Goal: Task Accomplishment & Management: Manage account settings

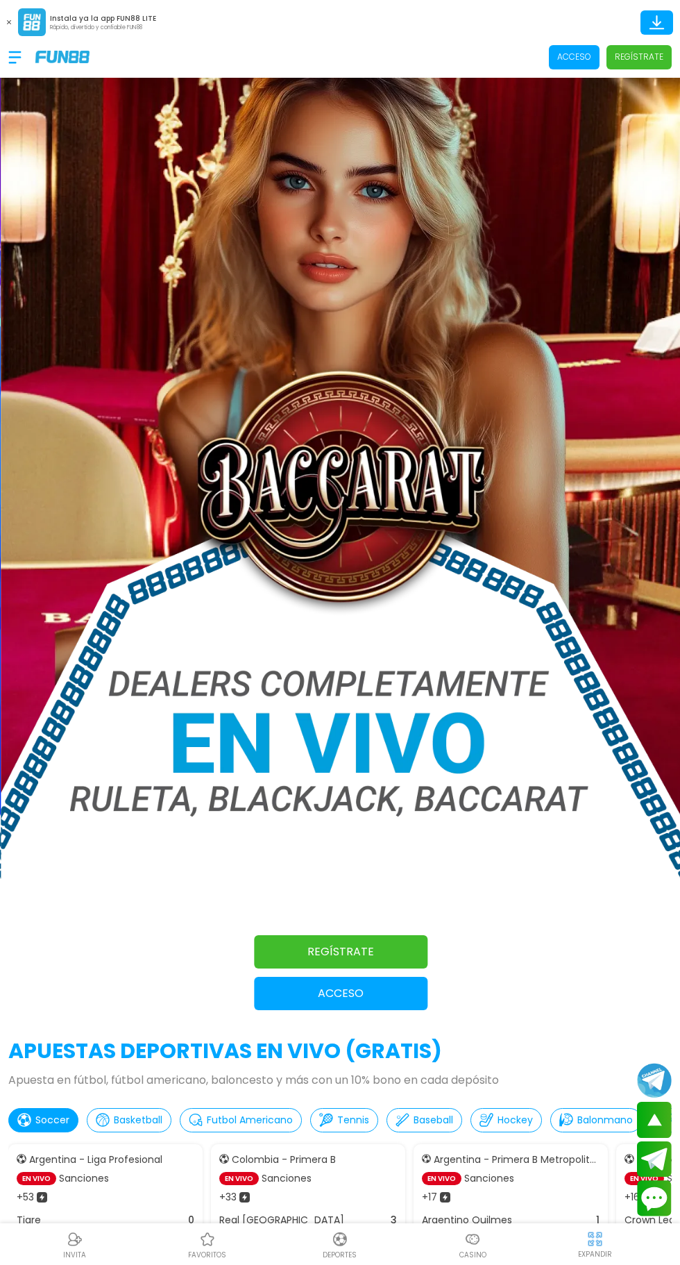
scroll to position [267, 0]
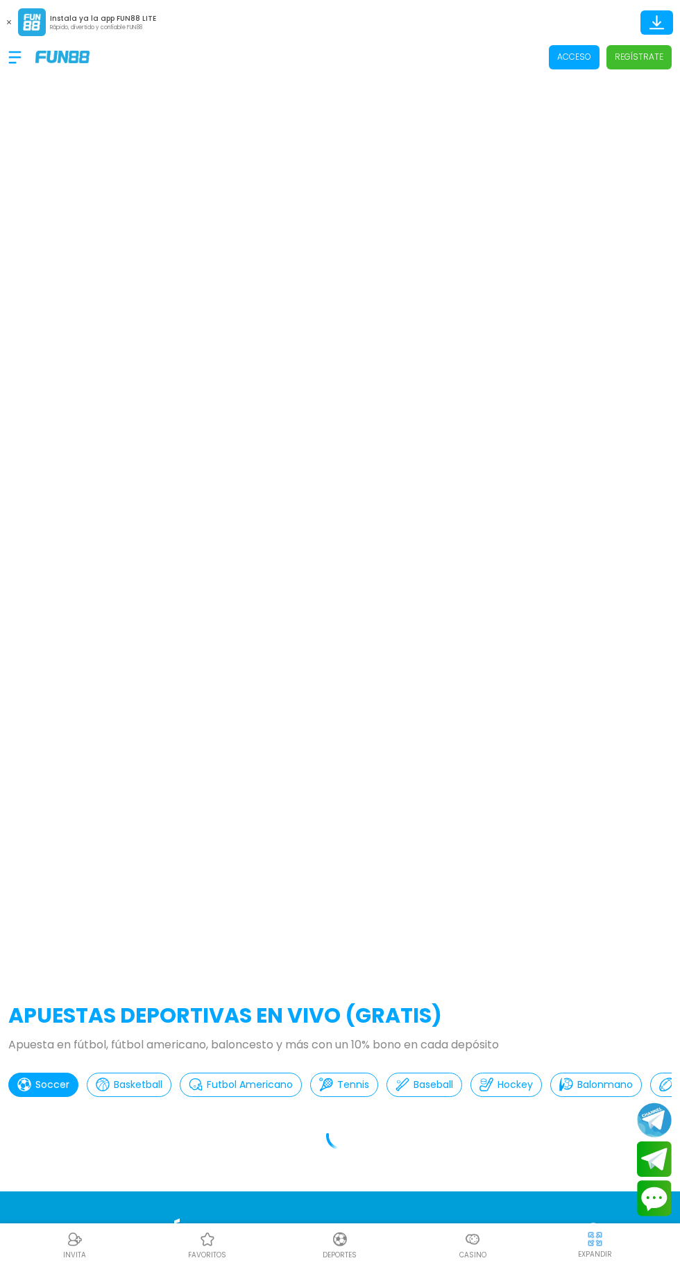
click at [568, 62] on p "Acceso" at bounding box center [575, 57] width 34 height 12
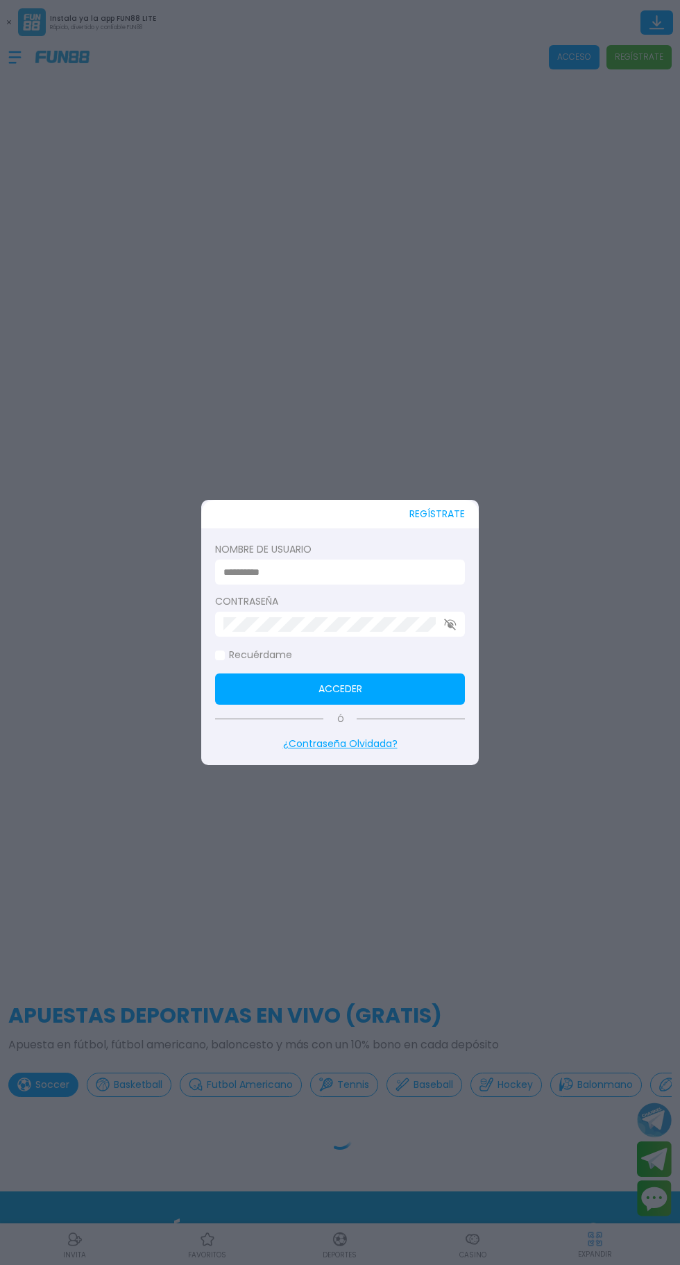
click at [397, 573] on input at bounding box center [336, 572] width 225 height 15
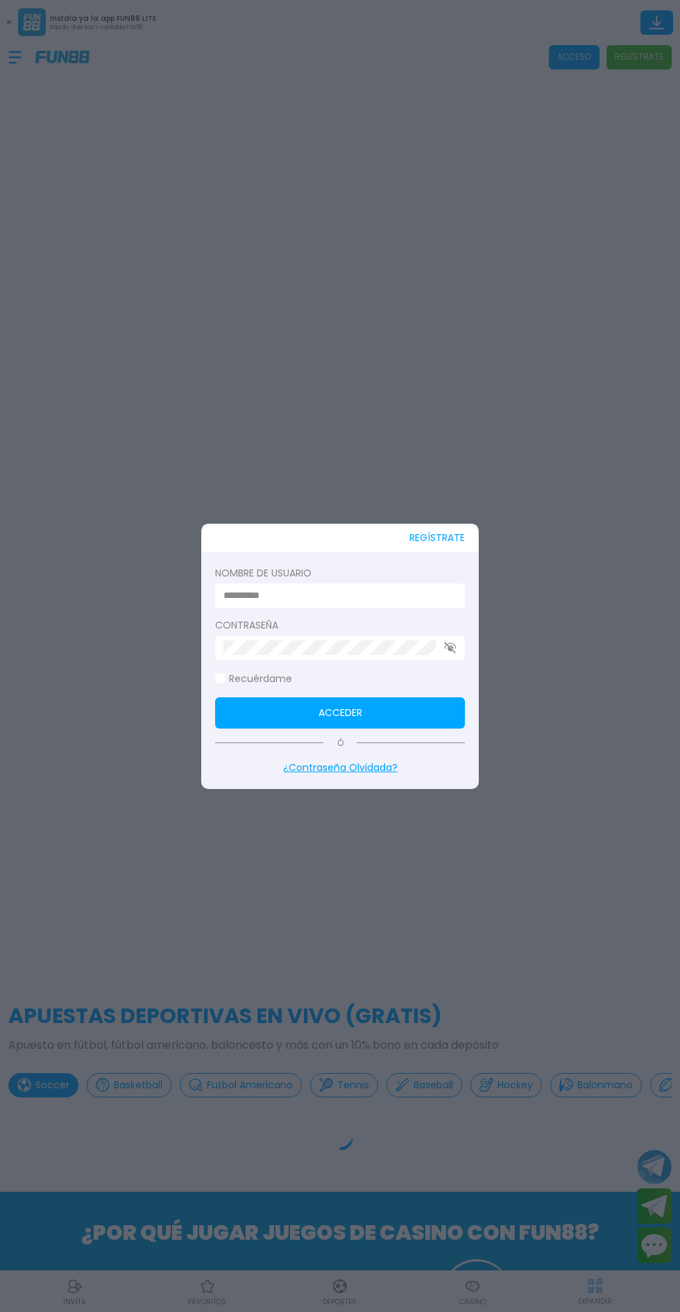
click at [437, 522] on div at bounding box center [340, 656] width 680 height 1312
